Goal: Task Accomplishment & Management: Use online tool/utility

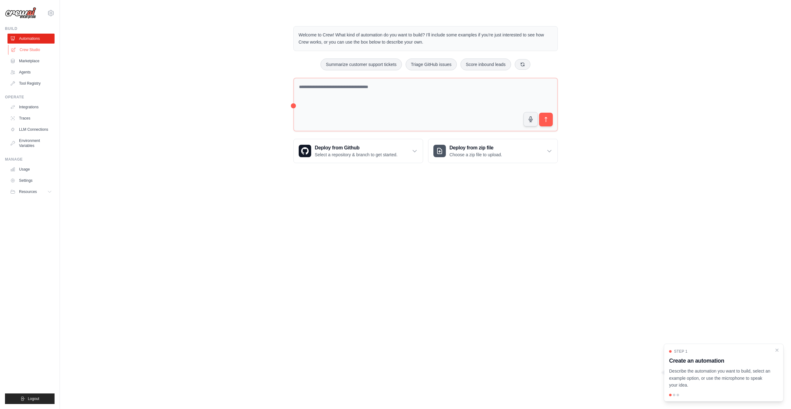
click at [31, 50] on link "Crew Studio" at bounding box center [31, 50] width 47 height 10
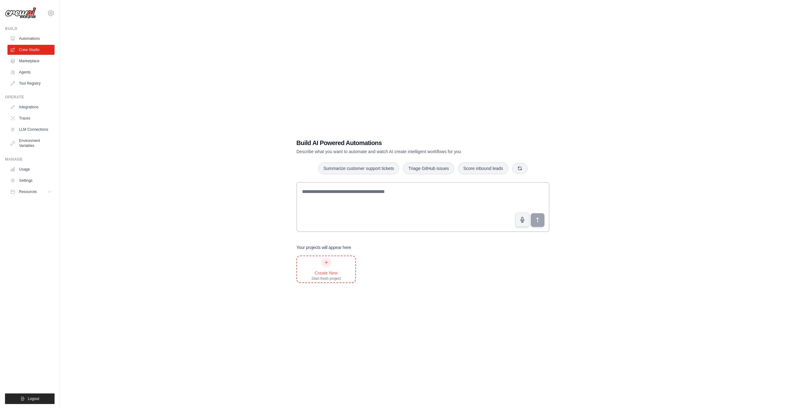
click at [326, 272] on div "Create New" at bounding box center [326, 273] width 30 height 6
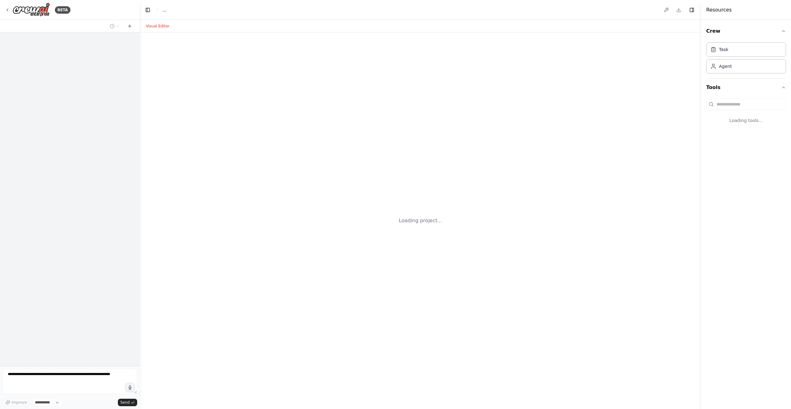
select select "****"
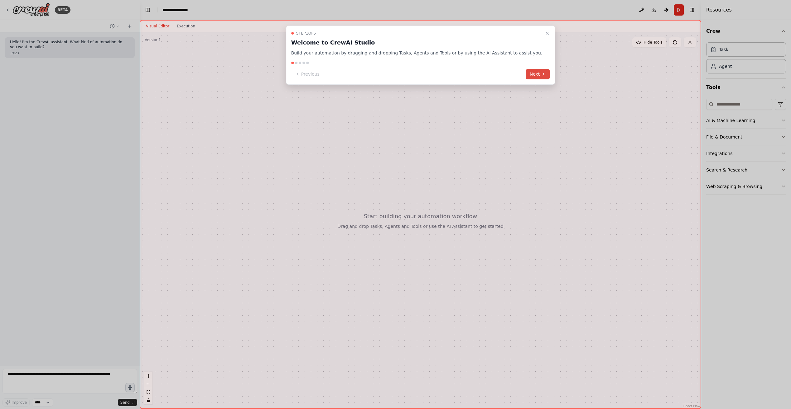
click at [528, 73] on button "Next" at bounding box center [538, 74] width 24 height 10
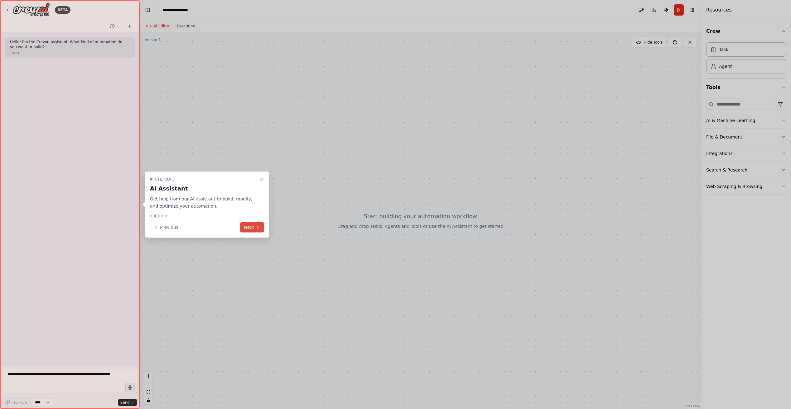
click at [261, 226] on button "Next" at bounding box center [252, 227] width 24 height 10
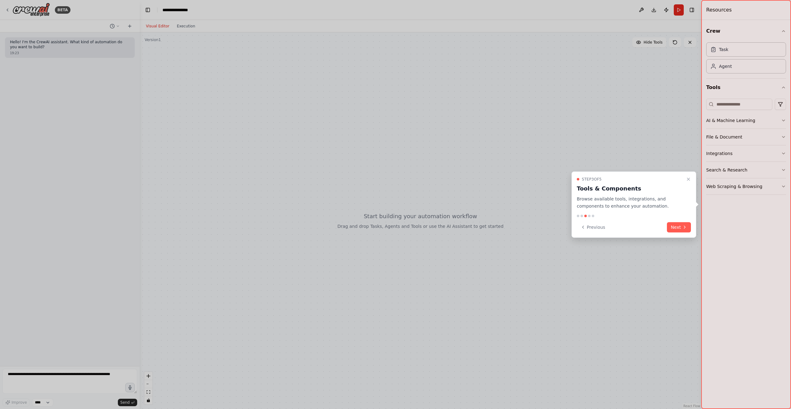
click at [697, 219] on div at bounding box center [395, 204] width 791 height 409
click at [682, 227] on icon at bounding box center [684, 227] width 5 height 5
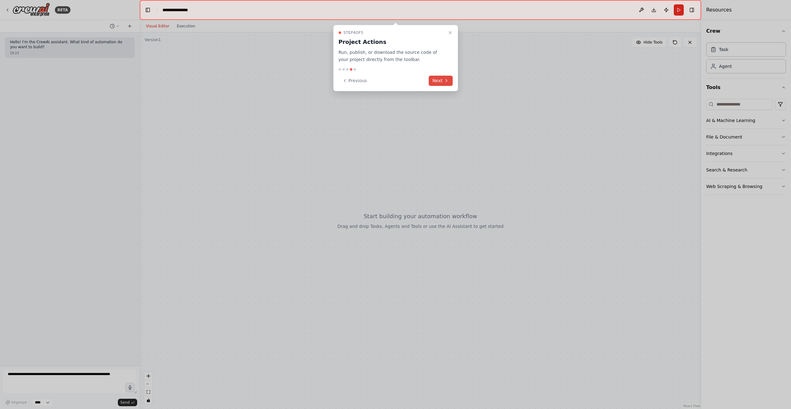
click at [449, 81] on button "Next" at bounding box center [440, 81] width 24 height 10
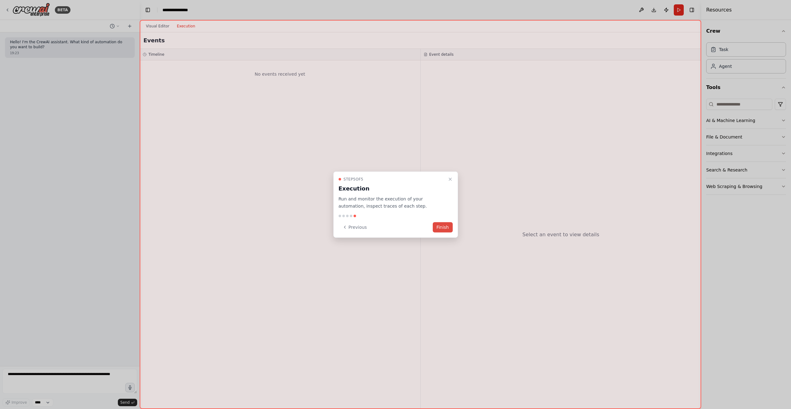
click at [440, 227] on button "Finish" at bounding box center [443, 227] width 20 height 10
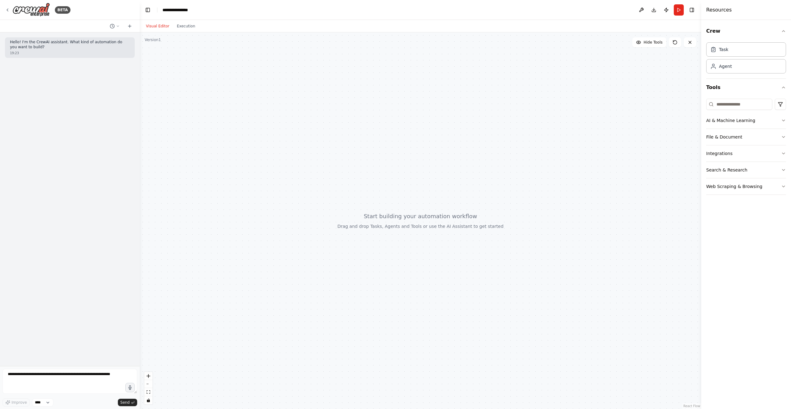
click at [160, 26] on button "Visual Editor" at bounding box center [157, 25] width 31 height 7
click at [740, 120] on button "AI & Machine Learning" at bounding box center [746, 121] width 80 height 16
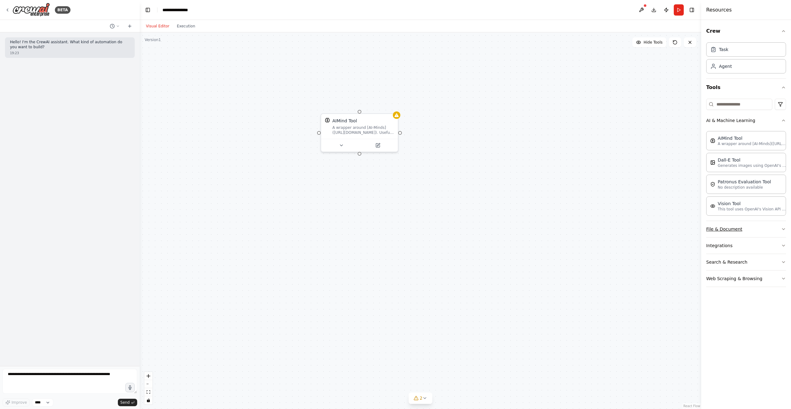
drag, startPoint x: 746, startPoint y: 230, endPoint x: 749, endPoint y: 229, distance: 3.4
click at [746, 230] on button "File & Document" at bounding box center [746, 229] width 80 height 16
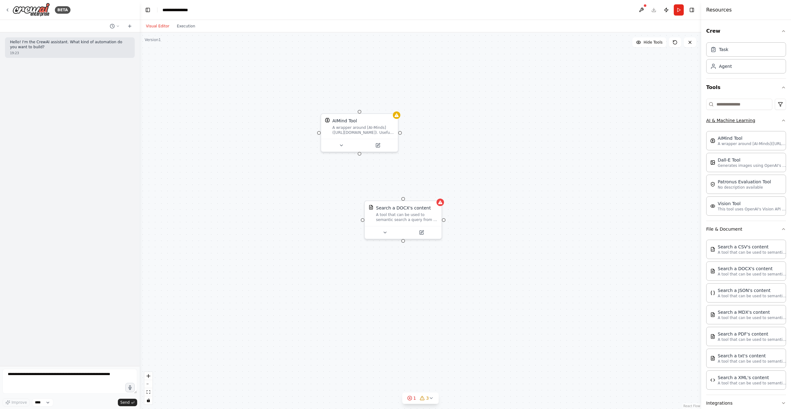
click at [775, 122] on button "AI & Machine Learning" at bounding box center [746, 121] width 80 height 16
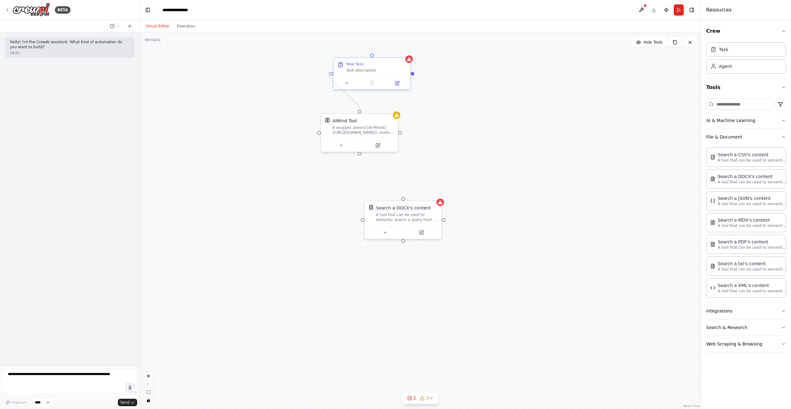
drag, startPoint x: 332, startPoint y: 74, endPoint x: 357, endPoint y: 111, distance: 44.9
click at [357, 111] on div "AIMind Tool A wrapper around [AI-Minds]([URL][DOMAIN_NAME]). Useful for when yo…" at bounding box center [420, 220] width 561 height 377
drag, startPoint x: 378, startPoint y: 75, endPoint x: 586, endPoint y: 180, distance: 233.7
click at [586, 180] on div "New Task Task description" at bounding box center [584, 172] width 78 height 33
drag, startPoint x: 400, startPoint y: 84, endPoint x: 366, endPoint y: 62, distance: 41.2
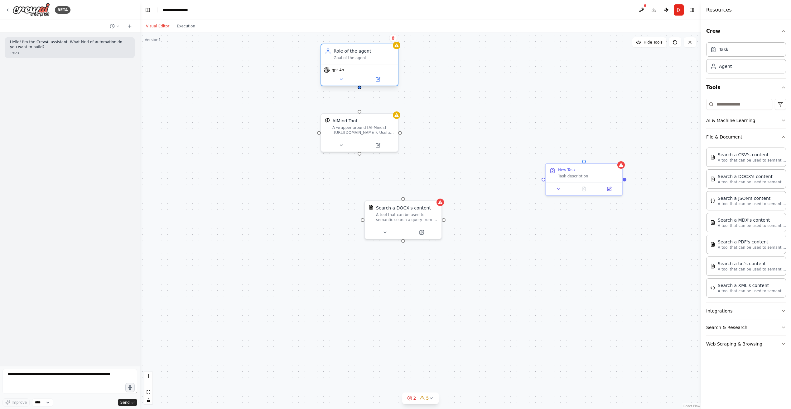
click at [367, 62] on div "Role of the agent Goal of the agent" at bounding box center [359, 54] width 77 height 20
drag, startPoint x: 360, startPoint y: 89, endPoint x: 355, endPoint y: 111, distance: 22.8
click at [355, 111] on div "AIMind Tool A wrapper around [AI-Minds]([URL][DOMAIN_NAME]). Useful for when yo…" at bounding box center [420, 220] width 561 height 377
drag, startPoint x: 373, startPoint y: 73, endPoint x: 529, endPoint y: 77, distance: 155.6
click at [529, 77] on div "gpt-4o" at bounding box center [515, 81] width 77 height 22
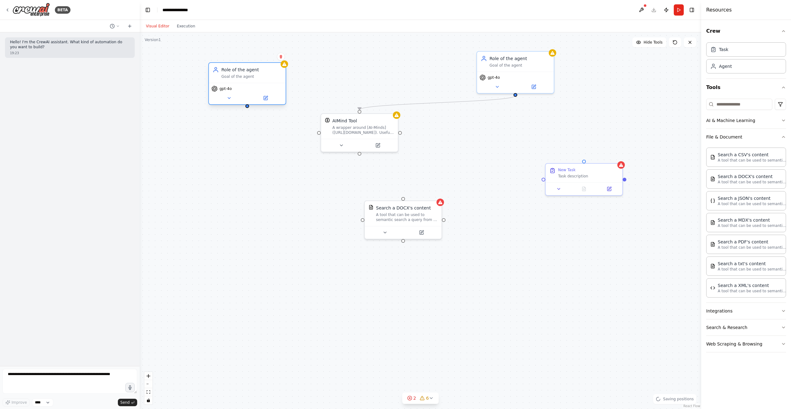
drag, startPoint x: 260, startPoint y: 116, endPoint x: 242, endPoint y: 81, distance: 39.0
click at [242, 81] on div "Role of the agent Goal of the agent" at bounding box center [247, 73] width 77 height 20
click at [249, 75] on div "Goal of the agent" at bounding box center [251, 76] width 60 height 5
click at [242, 70] on div "Role of the agent" at bounding box center [251, 70] width 60 height 6
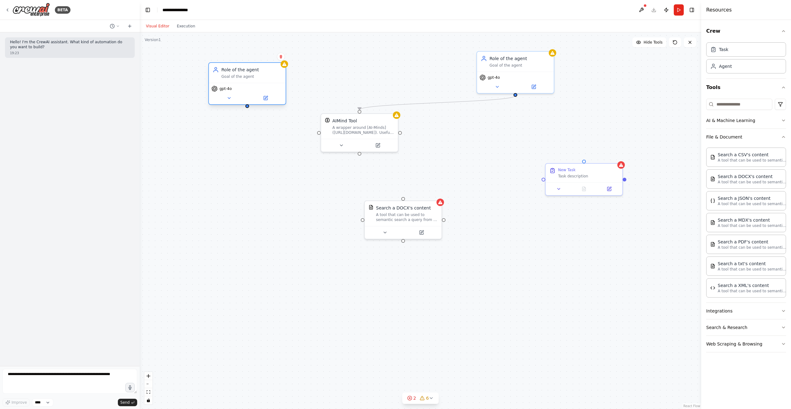
click at [242, 70] on div "Role of the agent" at bounding box center [251, 70] width 60 height 6
click at [238, 69] on div "Role of the agent" at bounding box center [251, 70] width 60 height 6
click at [266, 98] on icon at bounding box center [266, 98] width 4 height 4
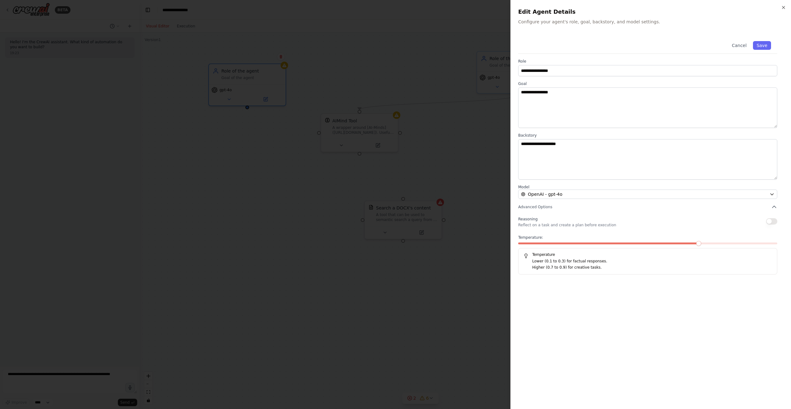
click at [413, 84] on div at bounding box center [395, 204] width 791 height 409
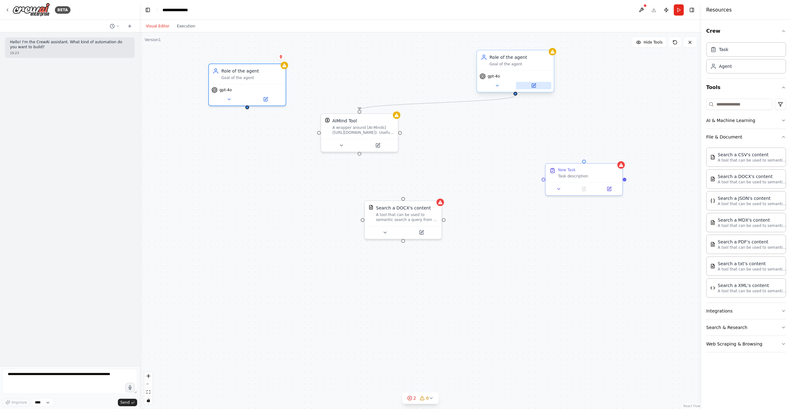
click at [531, 86] on icon at bounding box center [533, 85] width 5 height 5
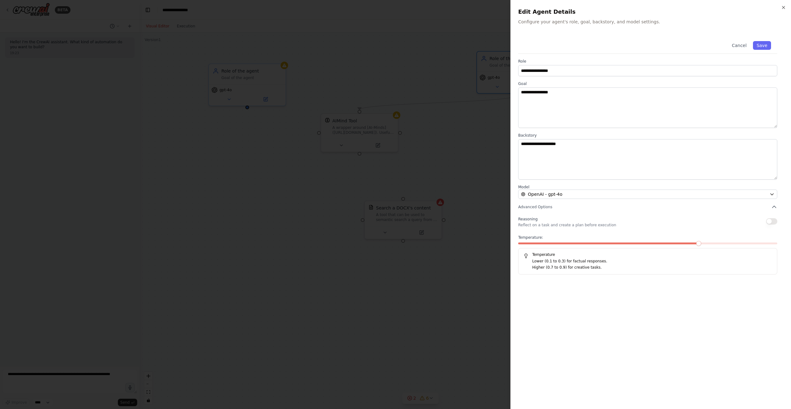
click at [433, 86] on div at bounding box center [395, 204] width 791 height 409
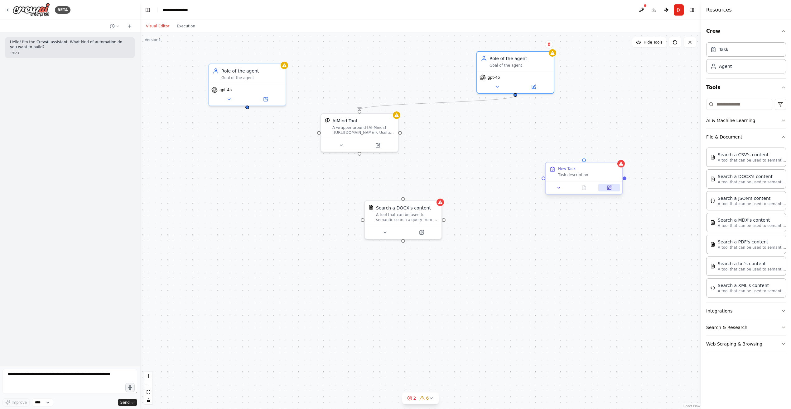
click at [617, 189] on button at bounding box center [609, 187] width 22 height 7
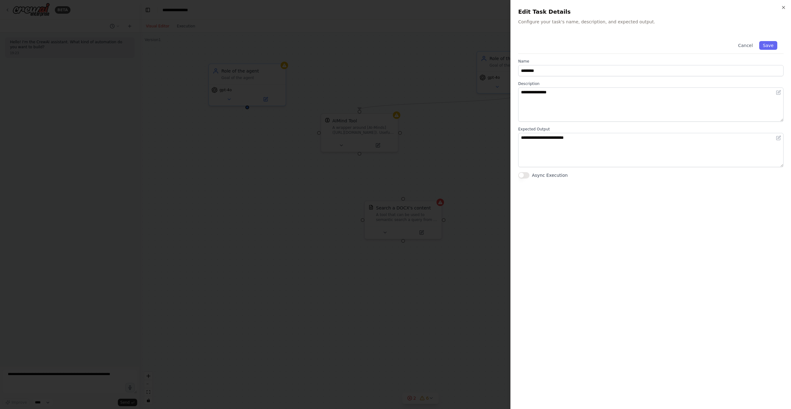
click at [490, 117] on div at bounding box center [395, 204] width 791 height 409
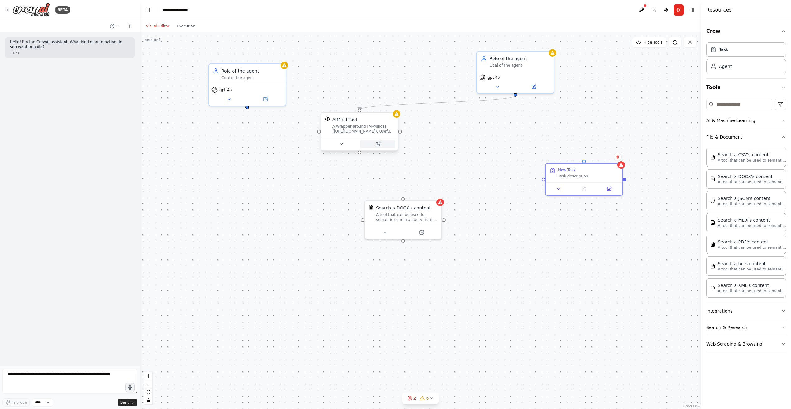
click at [385, 143] on button at bounding box center [377, 144] width 35 height 7
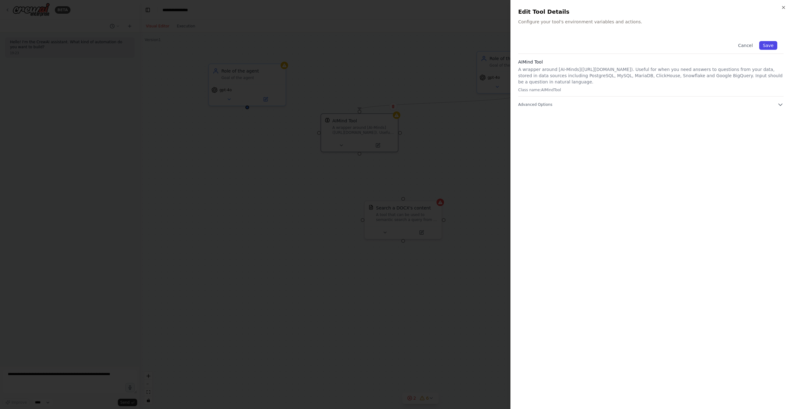
click at [768, 48] on button "Save" at bounding box center [768, 45] width 18 height 9
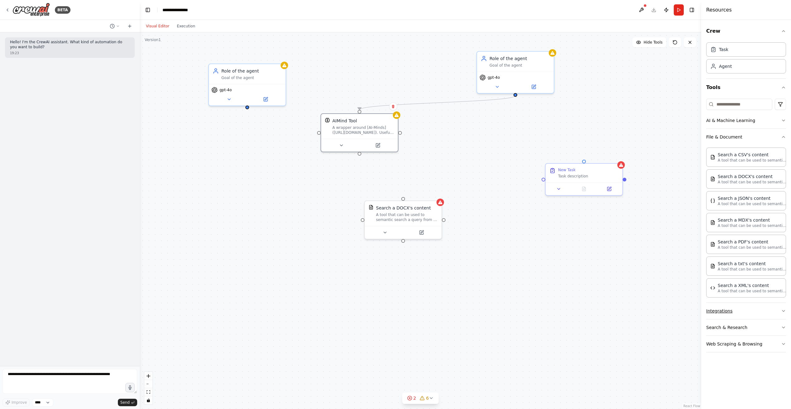
click at [752, 311] on button "Integrations" at bounding box center [746, 311] width 80 height 16
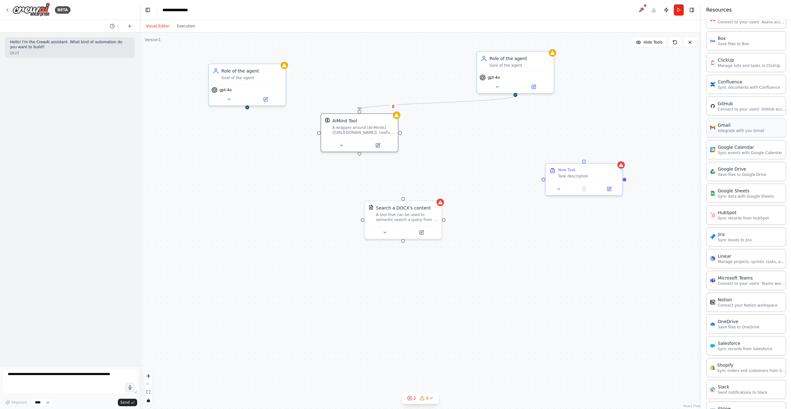
scroll to position [287, 0]
